Goal: Transaction & Acquisition: Purchase product/service

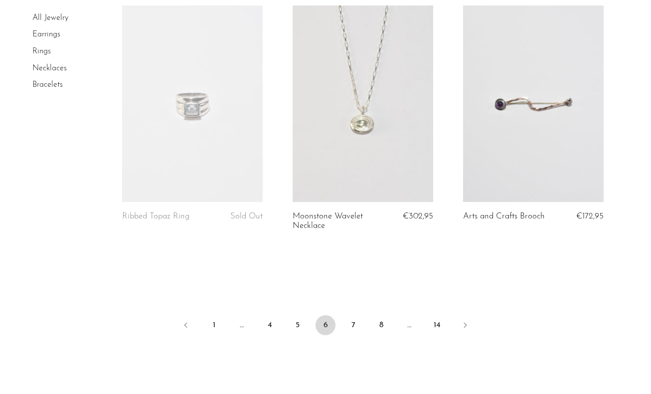
scroll to position [2913, 0]
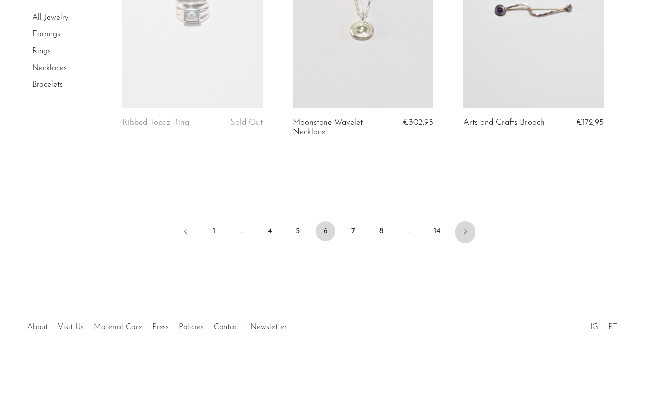
click at [462, 228] on icon "Next" at bounding box center [465, 231] width 8 height 8
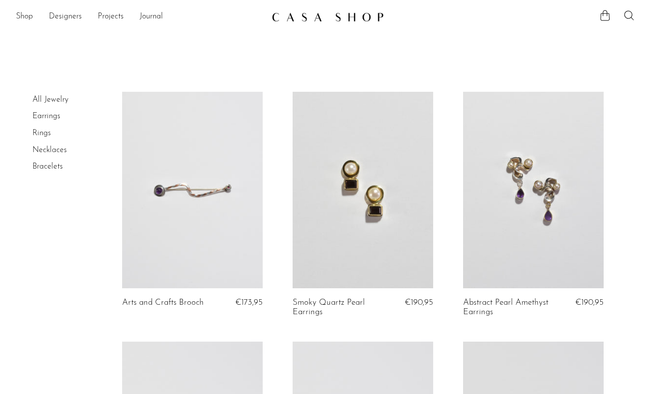
click at [385, 208] on link at bounding box center [363, 190] width 141 height 197
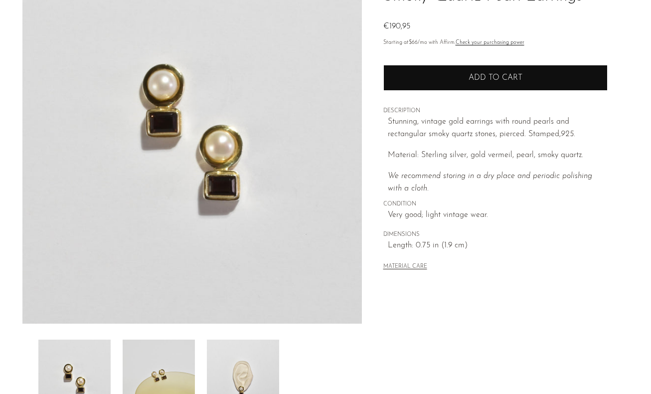
scroll to position [255, 0]
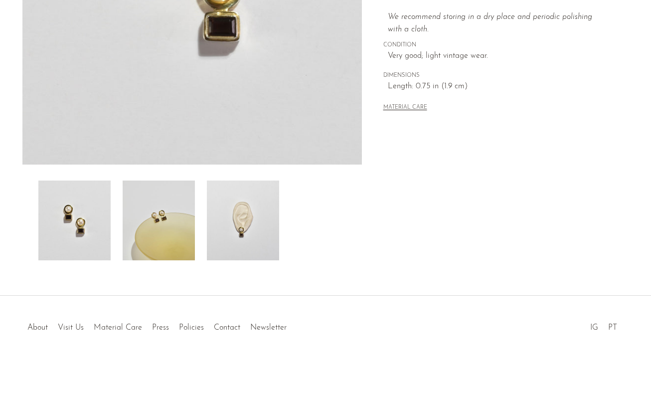
click at [142, 245] on img at bounding box center [159, 221] width 72 height 80
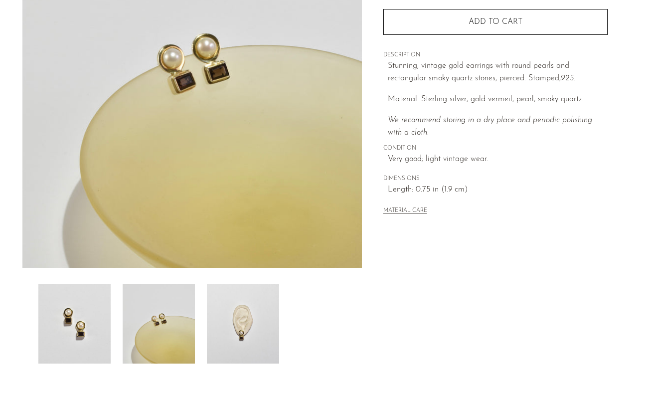
scroll to position [195, 0]
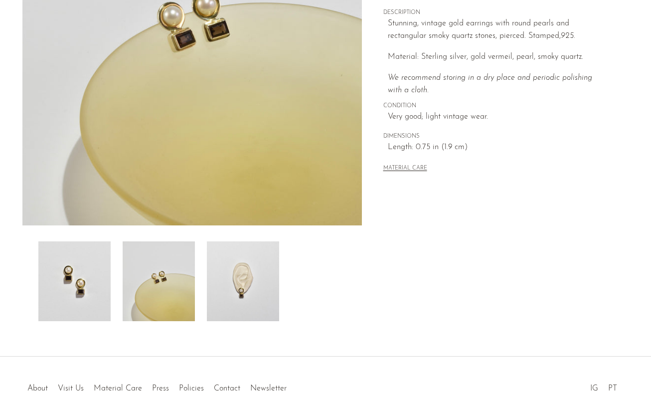
click at [233, 277] on img at bounding box center [243, 281] width 72 height 80
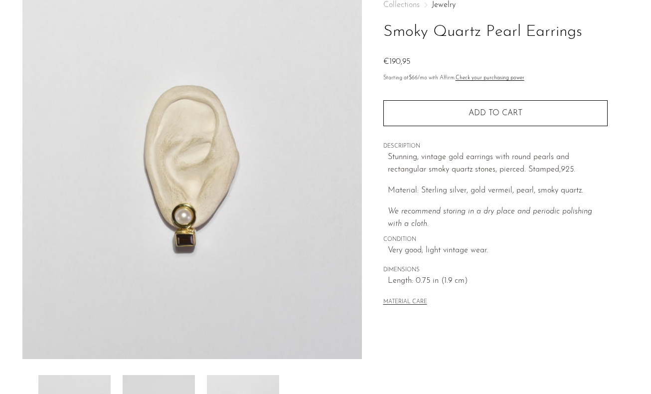
scroll to position [0, 0]
